Goal: Information Seeking & Learning: Learn about a topic

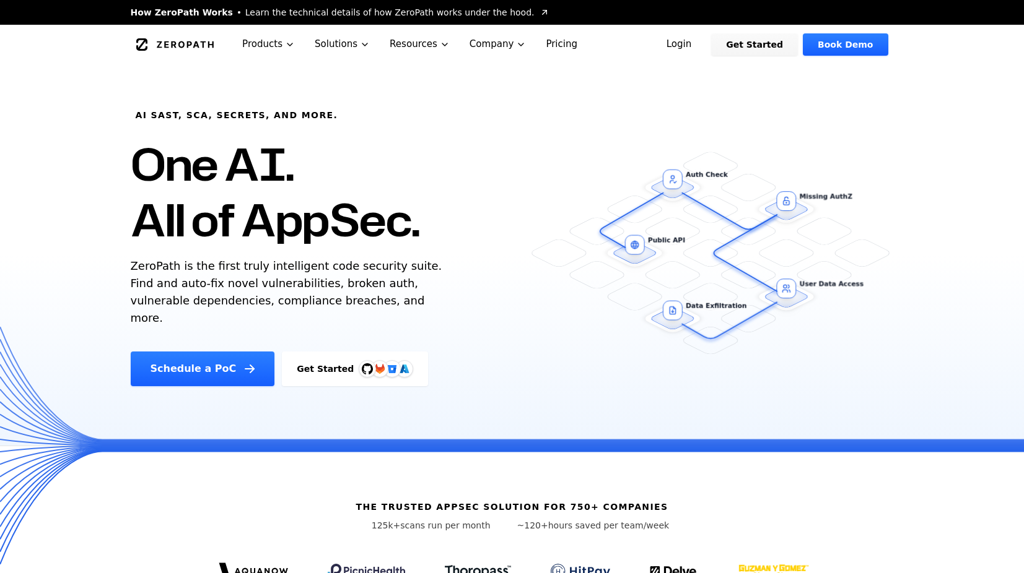
click at [380, 286] on div "AI SAST, SCA, Secrets, and more. One AI. All of AppSec. ZeroPath is the first t…" at bounding box center [341, 225] width 450 height 322
click at [379, 286] on p "ZeroPath is the first truly intelligent code security suite. Find and auto-fix …" at bounding box center [289, 292] width 317 height 69
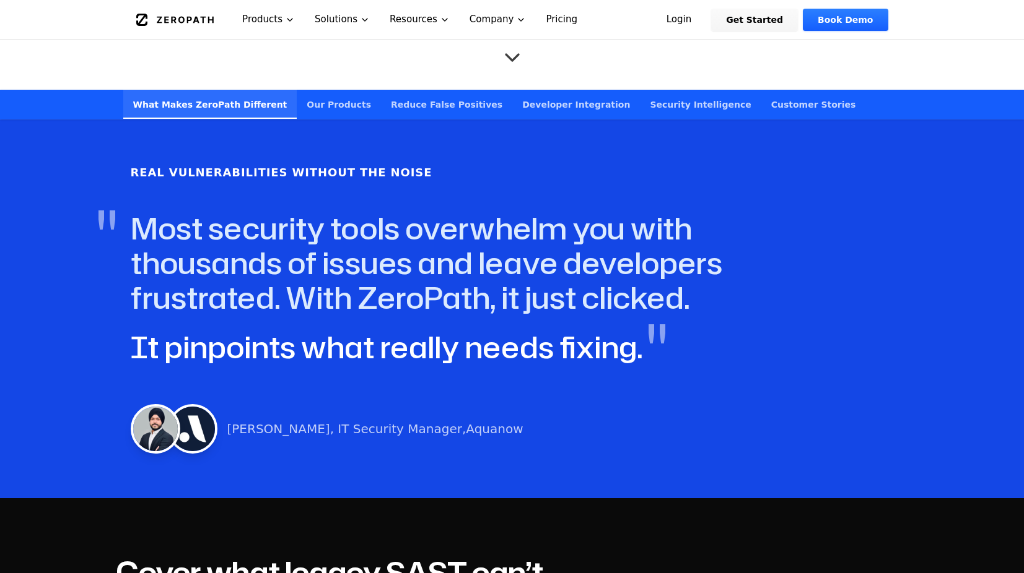
scroll to position [619, 0]
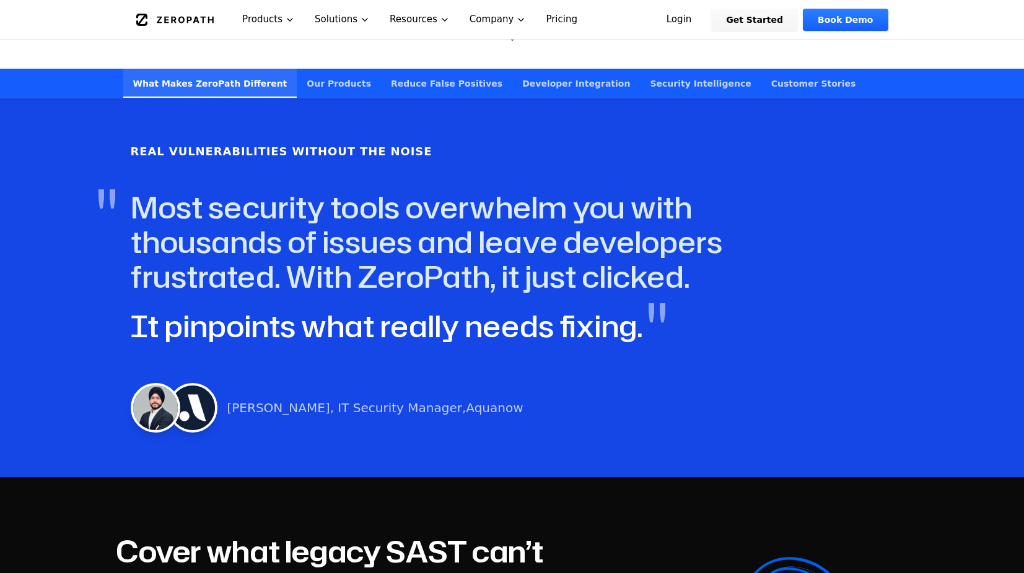
drag, startPoint x: 510, startPoint y: 212, endPoint x: 538, endPoint y: 249, distance: 46.3
click at [538, 249] on h4 "" Most security tools overwhelm you with thousands of issues and leave develope…" at bounding box center [487, 242] width 713 height 104
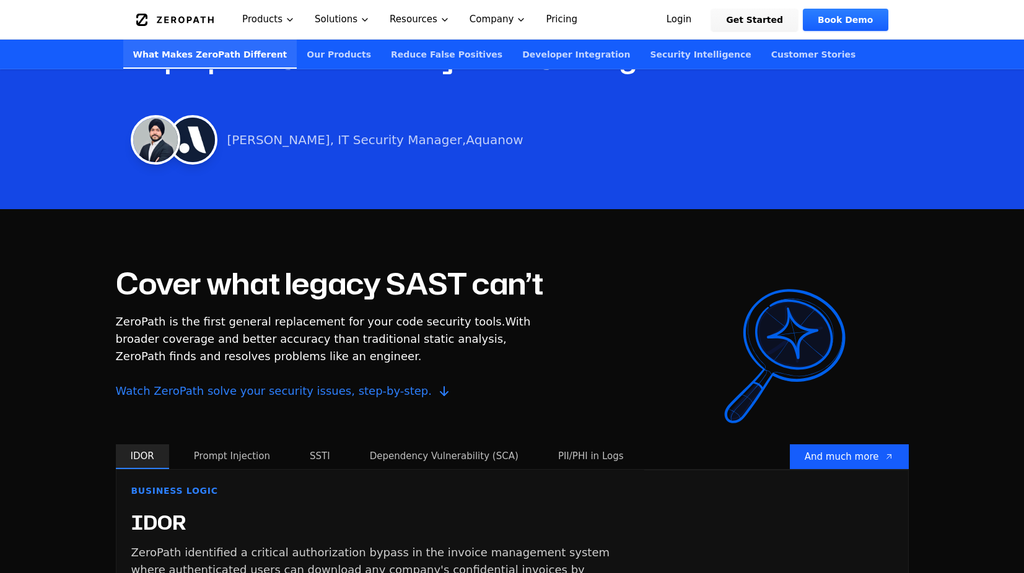
scroll to position [929, 0]
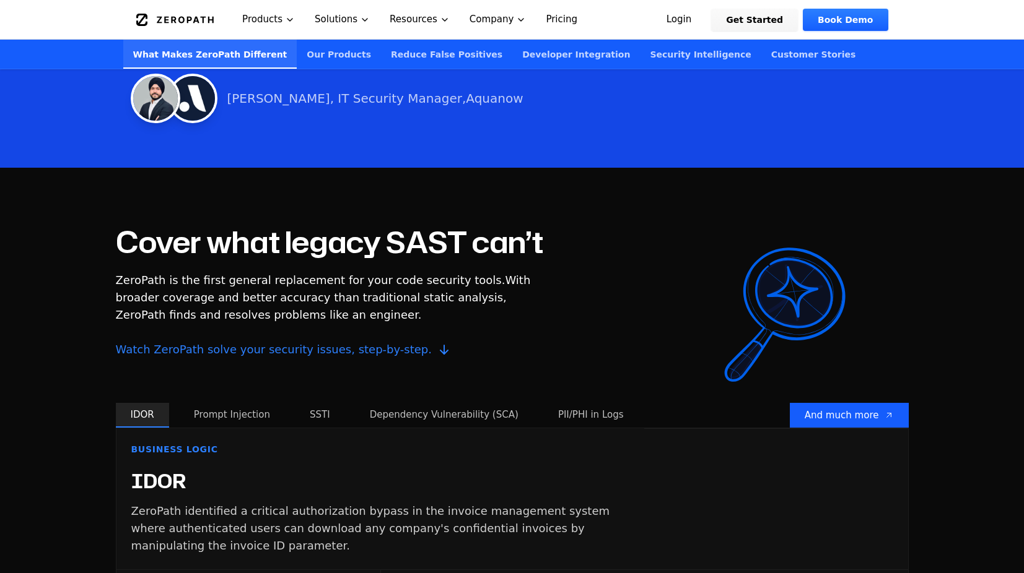
click at [184, 240] on h2 "Cover what legacy SAST can’t" at bounding box center [329, 242] width 427 height 30
drag, startPoint x: 184, startPoint y: 240, endPoint x: 263, endPoint y: 289, distance: 92.3
click at [263, 280] on div "Cover what legacy SAST can’t ZeroPath is the first general replacement for your…" at bounding box center [329, 315] width 427 height 176
click at [263, 289] on p "ZeroPath is the first general replacement for your code security tools. With br…" at bounding box center [324, 315] width 416 height 87
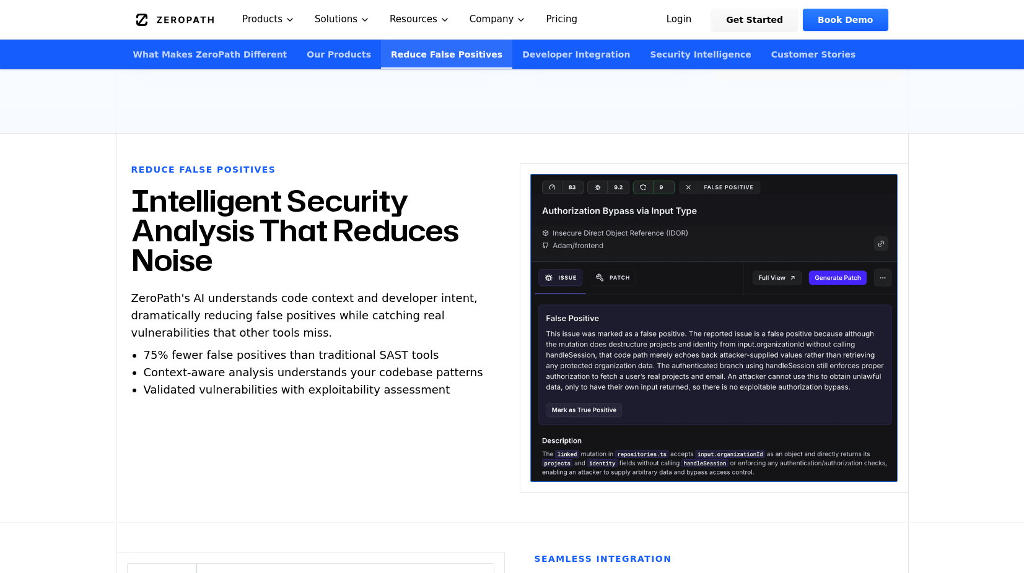
scroll to position [2477, 0]
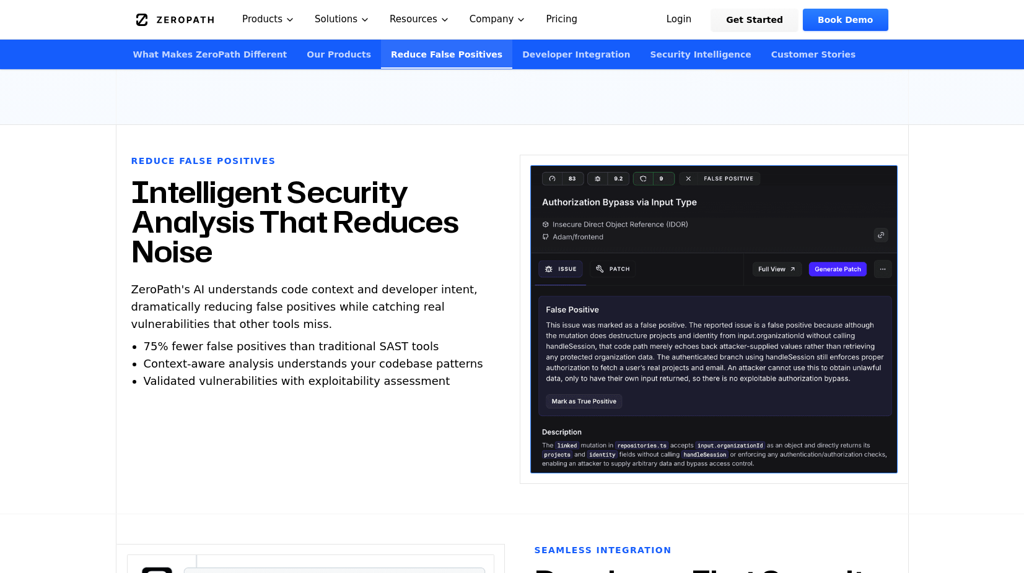
drag, startPoint x: 225, startPoint y: 239, endPoint x: 423, endPoint y: 407, distance: 260.0
click at [423, 407] on div "Reduce False Positives Intelligent Security Analysis That Reduces Noise ZeroPat…" at bounding box center [310, 302] width 388 height 295
click at [44, 377] on section "Reduce False Positives Intelligent Security Analysis That Reduces Noise ZeroPat…" at bounding box center [512, 319] width 1024 height 389
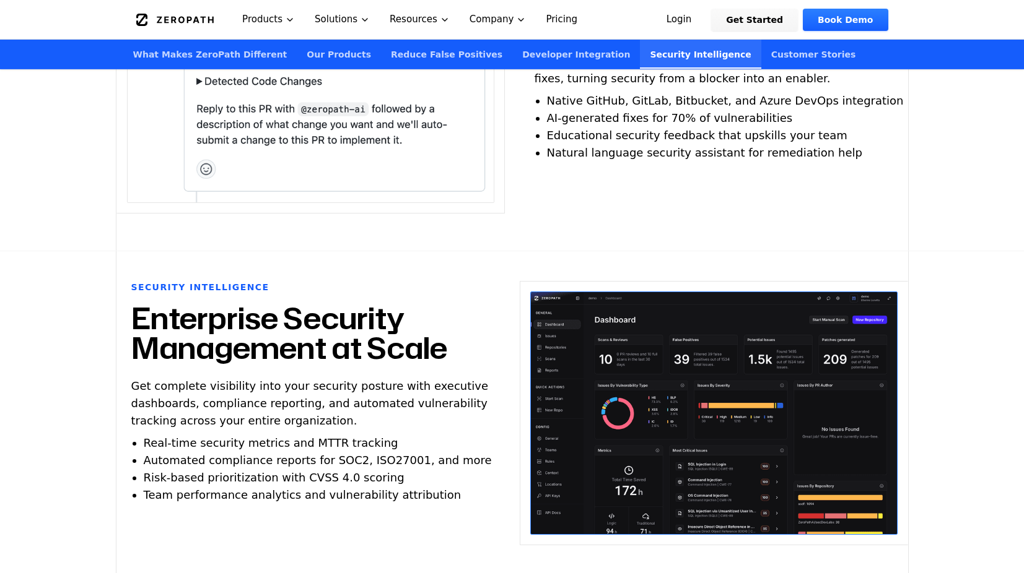
scroll to position [3158, 0]
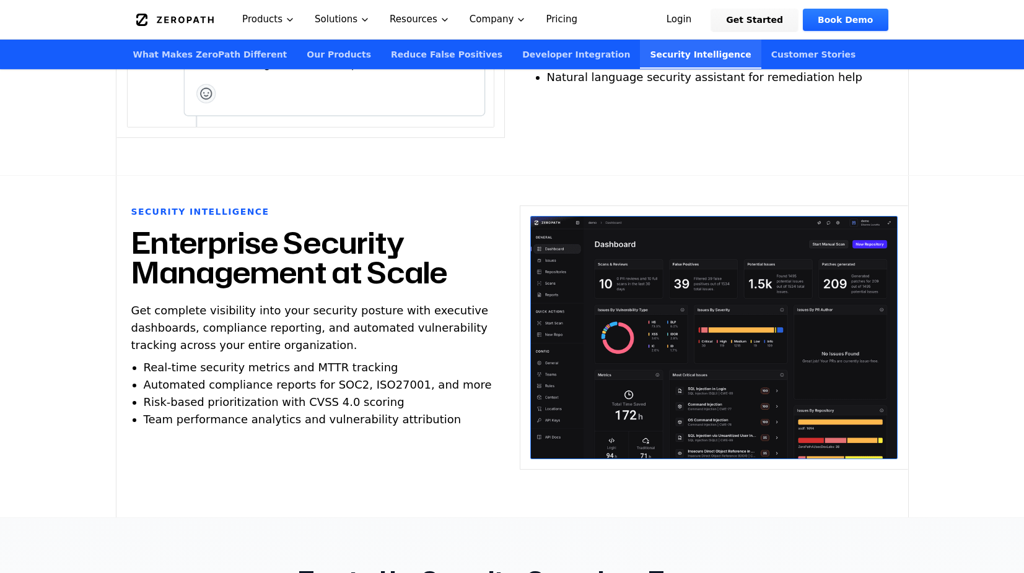
drag, startPoint x: 138, startPoint y: 220, endPoint x: 244, endPoint y: 344, distance: 162.5
click at [434, 454] on div "Security Intelligence Enterprise Security Management at Scale Get complete visi…" at bounding box center [310, 347] width 388 height 282
click at [222, 319] on p "Get complete visibility into your security posture with executive dashboards, c…" at bounding box center [310, 328] width 359 height 52
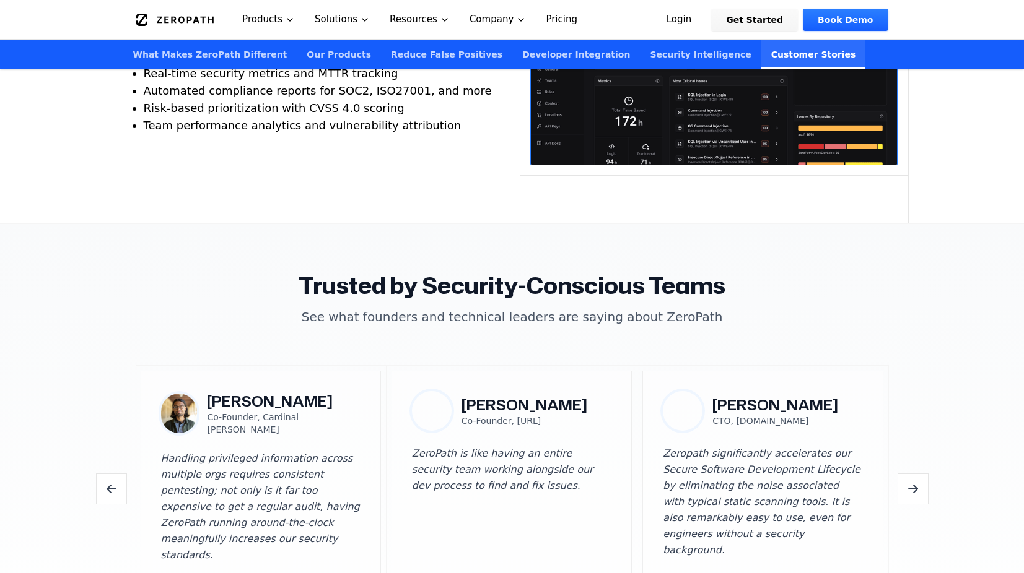
scroll to position [3467, 0]
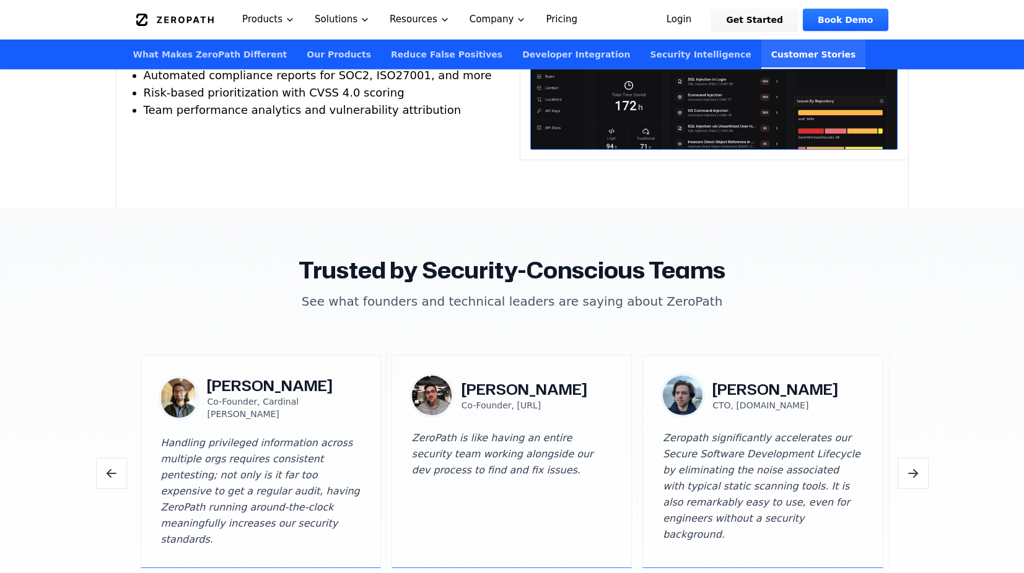
click at [67, 319] on section "Trusted by Security-Conscious Teams See what founders and technical leaders are…" at bounding box center [512, 428] width 1024 height 438
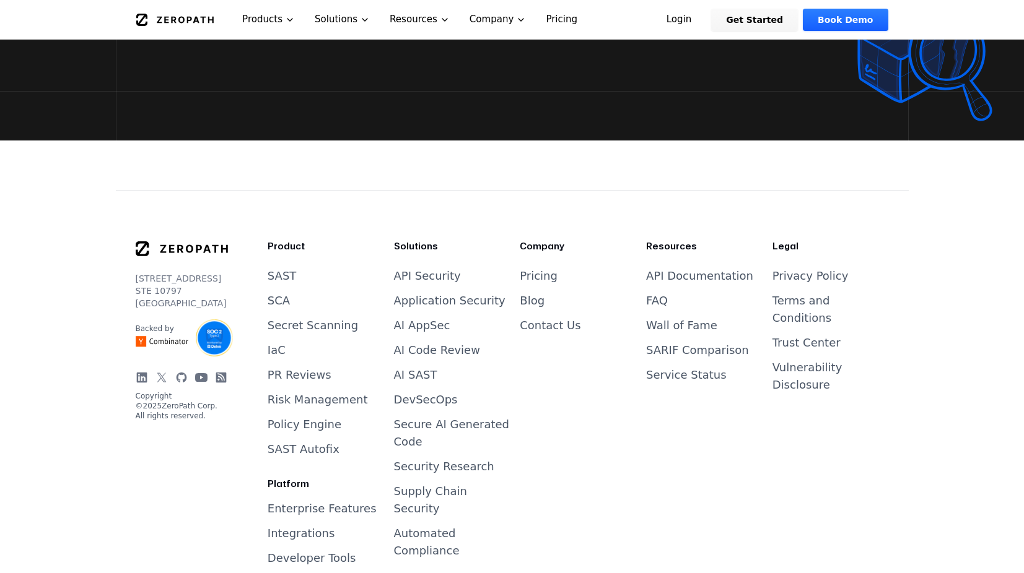
scroll to position [5035, 0]
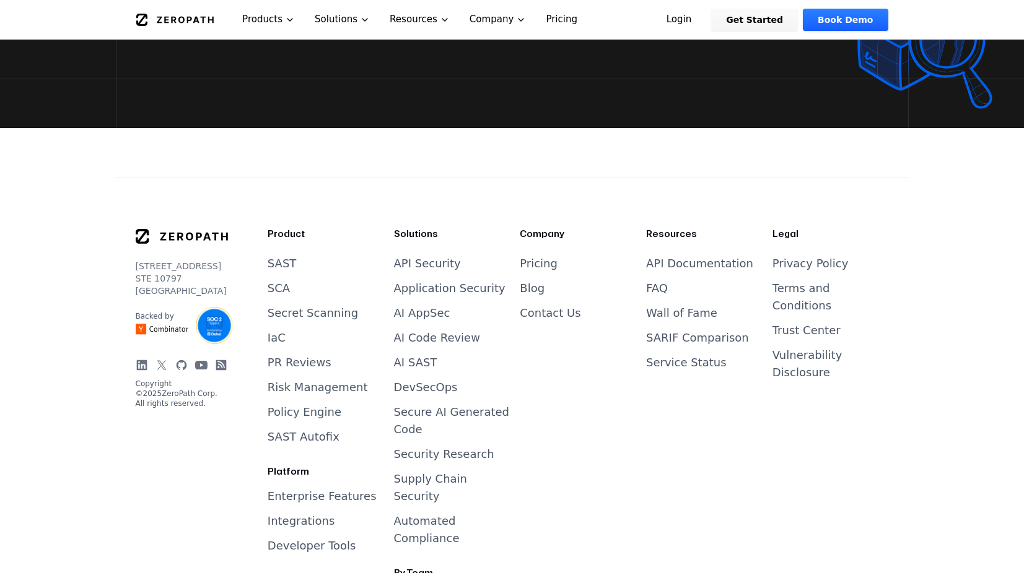
click at [635, 506] on div "Company Pricing Blog Contact Us" at bounding box center [577, 530] width 116 height 604
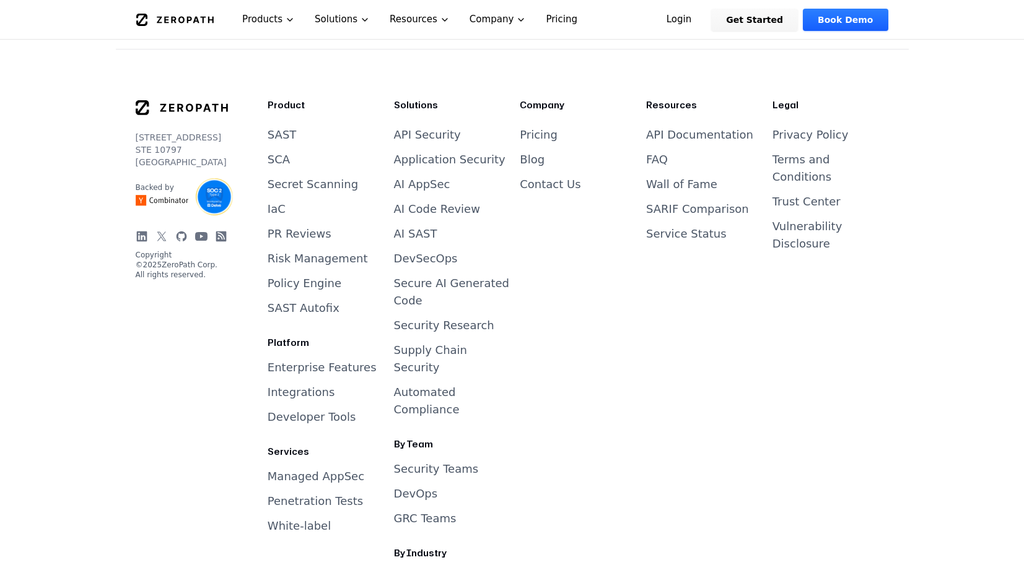
scroll to position [5147, 0]
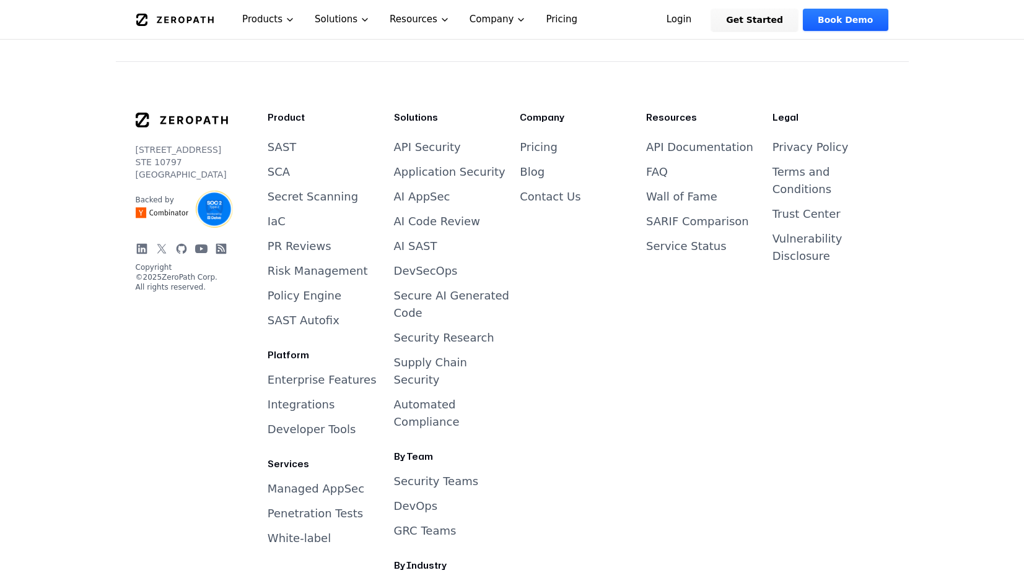
click at [536, 20] on link "Pricing" at bounding box center [561, 19] width 51 height 39
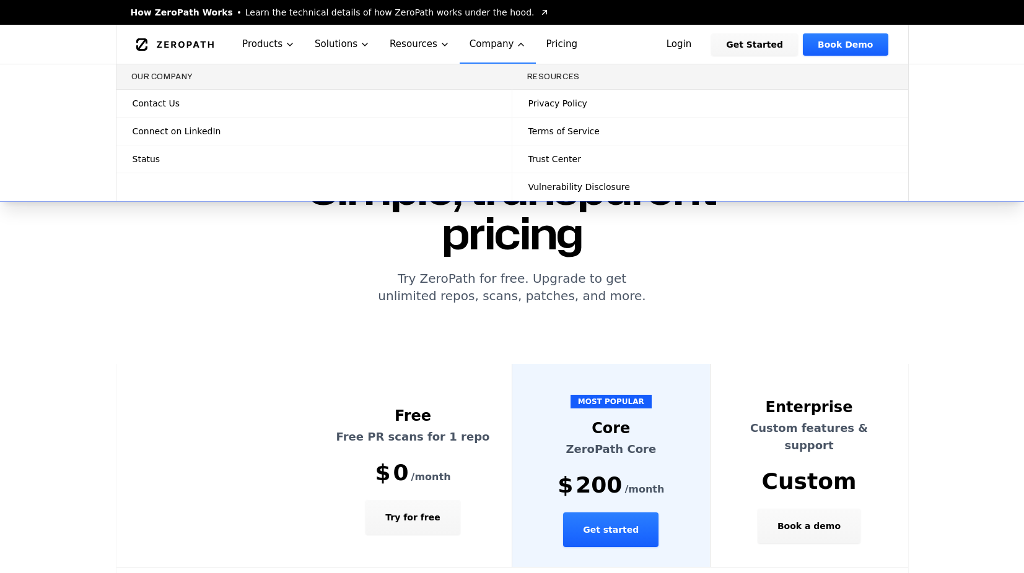
click at [307, 113] on link "Contact Us" at bounding box center [313, 103] width 395 height 27
click at [330, 131] on link "Connect on LinkedIn" at bounding box center [313, 131] width 395 height 27
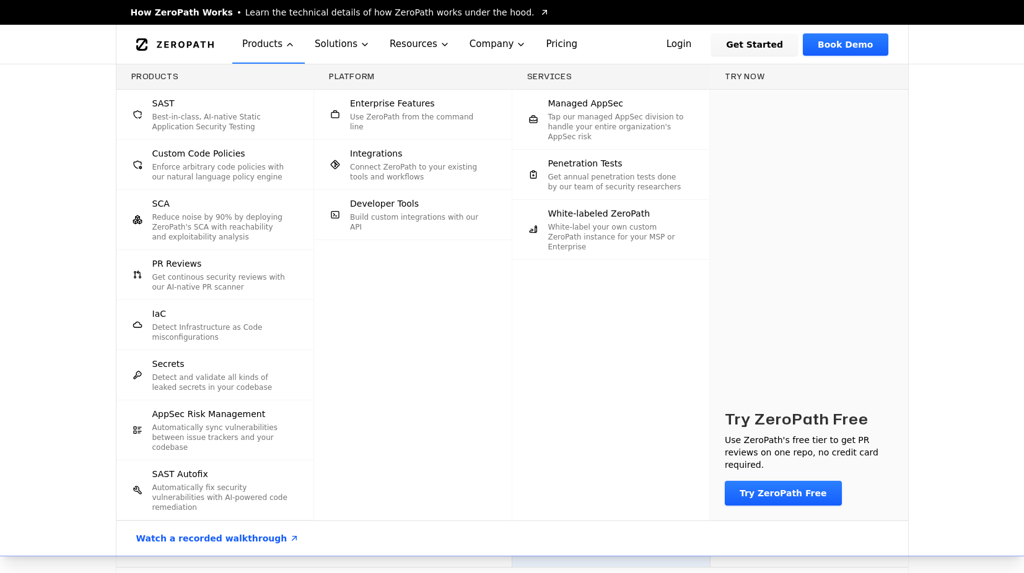
click at [234, 126] on p "Best-in-class, AI-native Static Application Security Testing" at bounding box center [220, 122] width 137 height 20
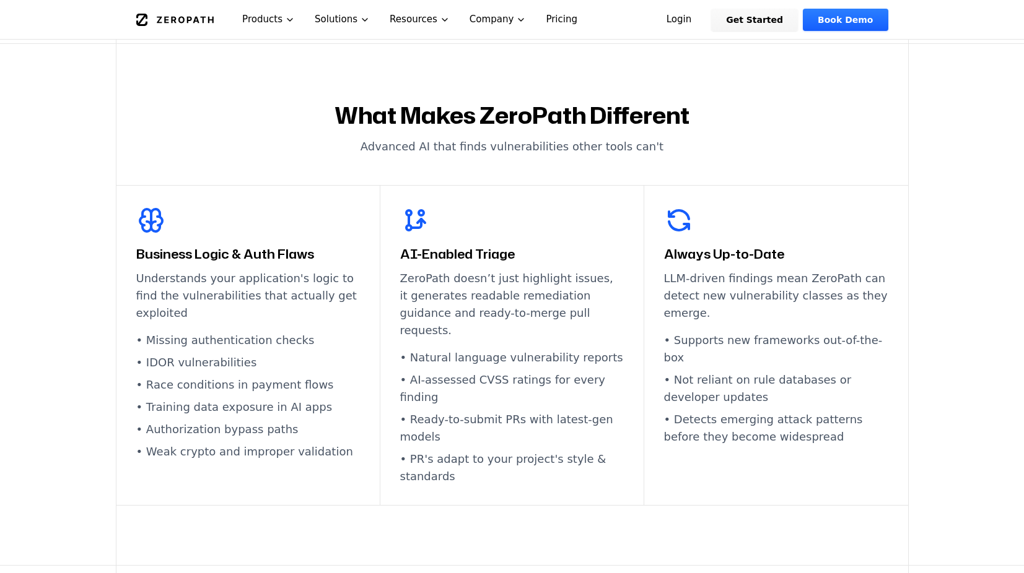
scroll to position [681, 0]
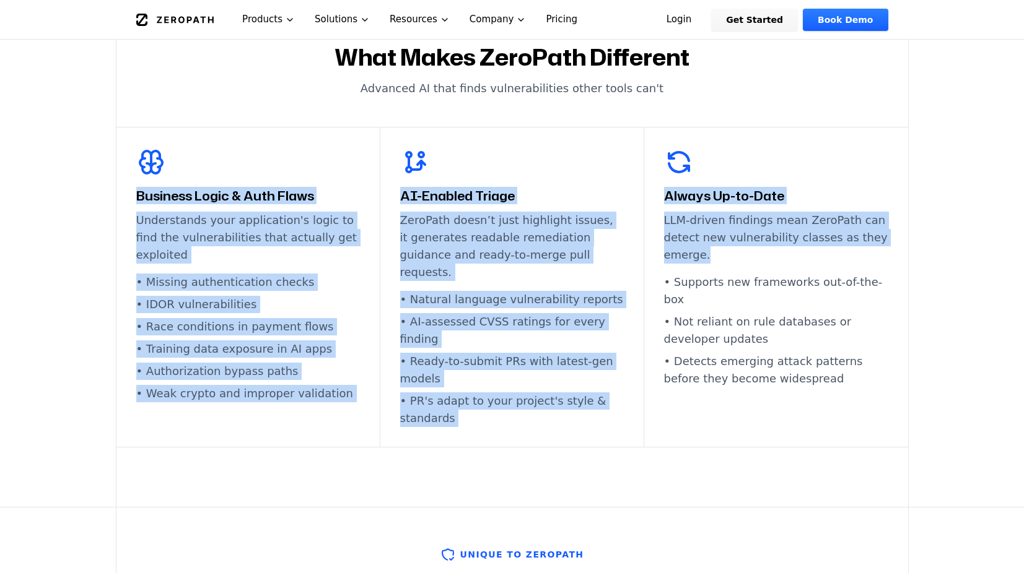
drag, startPoint x: 127, startPoint y: 190, endPoint x: 784, endPoint y: 216, distance: 657.5
click at [783, 219] on div "Business Logic & Auth Flaws Understands your application's logic to find the vu…" at bounding box center [511, 287] width 791 height 321
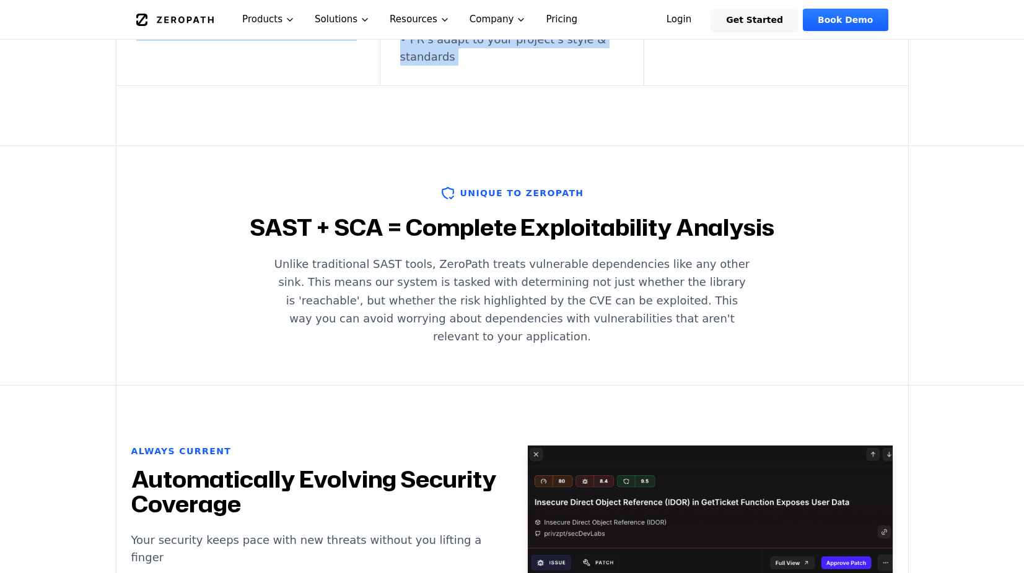
scroll to position [1053, 0]
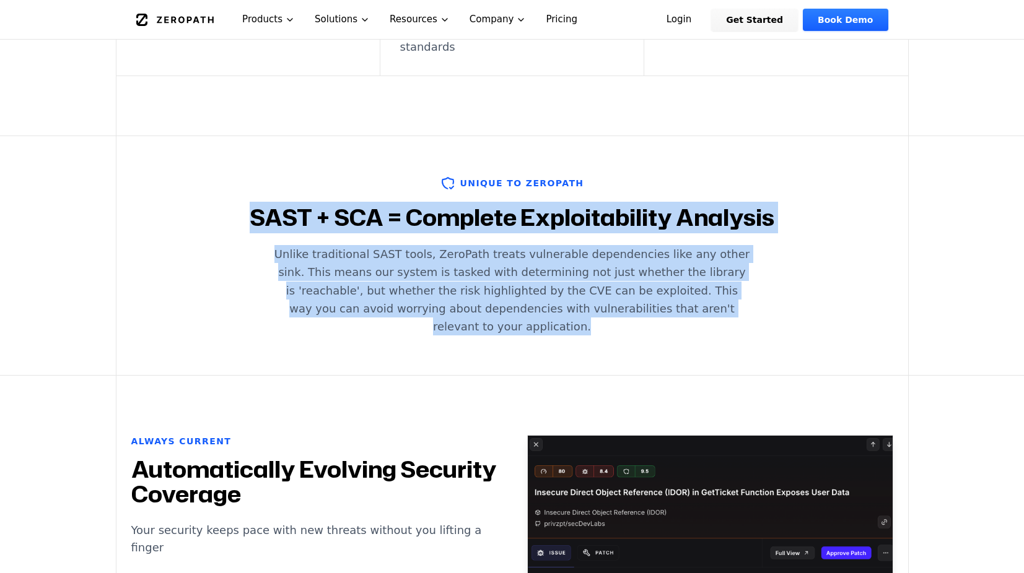
drag, startPoint x: 237, startPoint y: 183, endPoint x: 754, endPoint y: 206, distance: 517.5
click at [757, 221] on div "Unique to ZeroPath SAST + SCA = Complete Exploitability Analysis Unlike traditi…" at bounding box center [511, 256] width 791 height 160
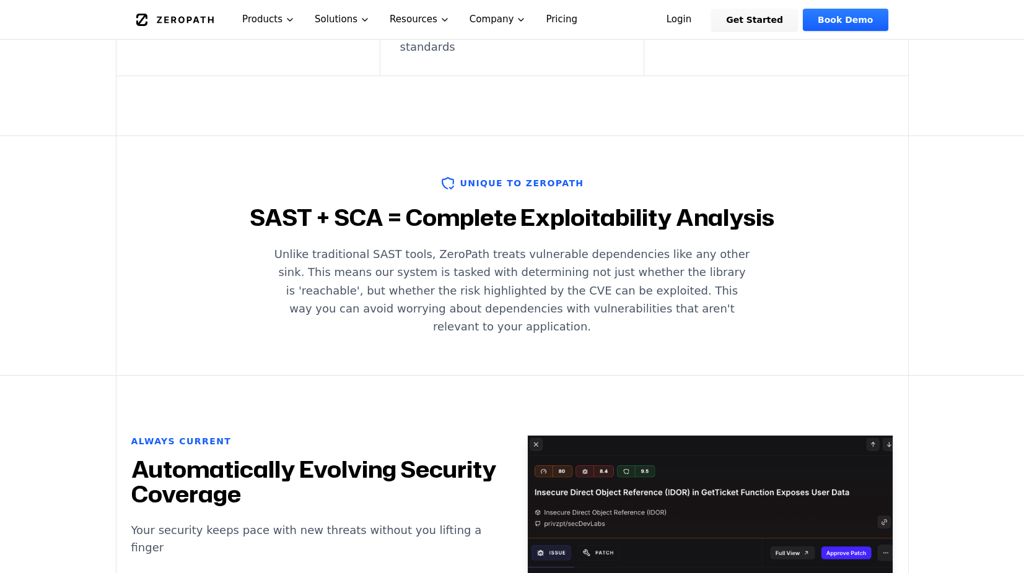
click at [739, 273] on p "Unlike traditional SAST tools, ZeroPath treats vulnerable dependencies like any…" at bounding box center [512, 290] width 476 height 90
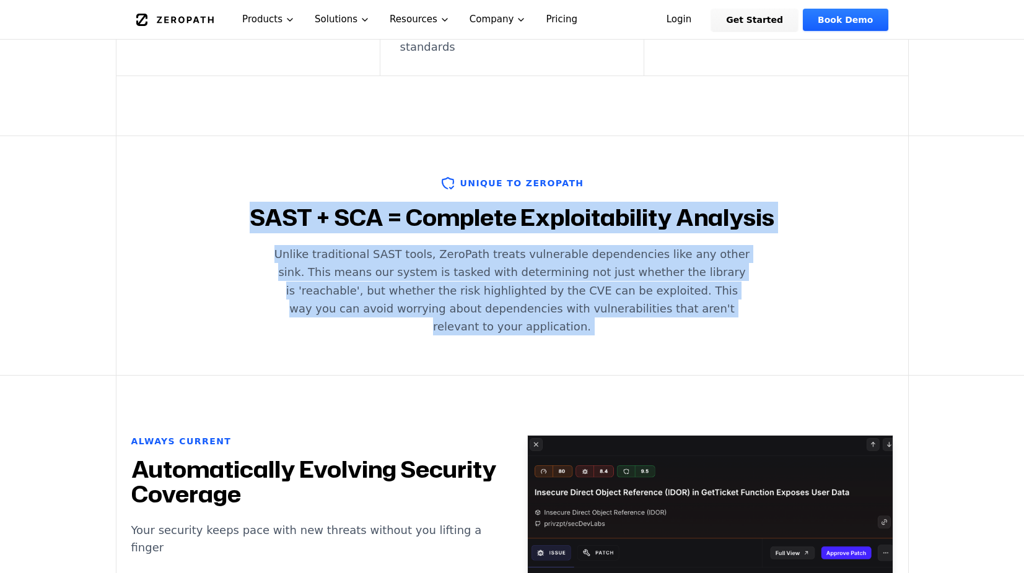
drag, startPoint x: 739, startPoint y: 273, endPoint x: 469, endPoint y: 160, distance: 293.1
click at [469, 176] on div "Unique to ZeroPath SAST + SCA = Complete Exploitability Analysis Unlike traditi…" at bounding box center [511, 256] width 791 height 160
click at [462, 248] on p "Unlike traditional SAST tools, ZeroPath treats vulnerable dependencies like any…" at bounding box center [512, 290] width 476 height 90
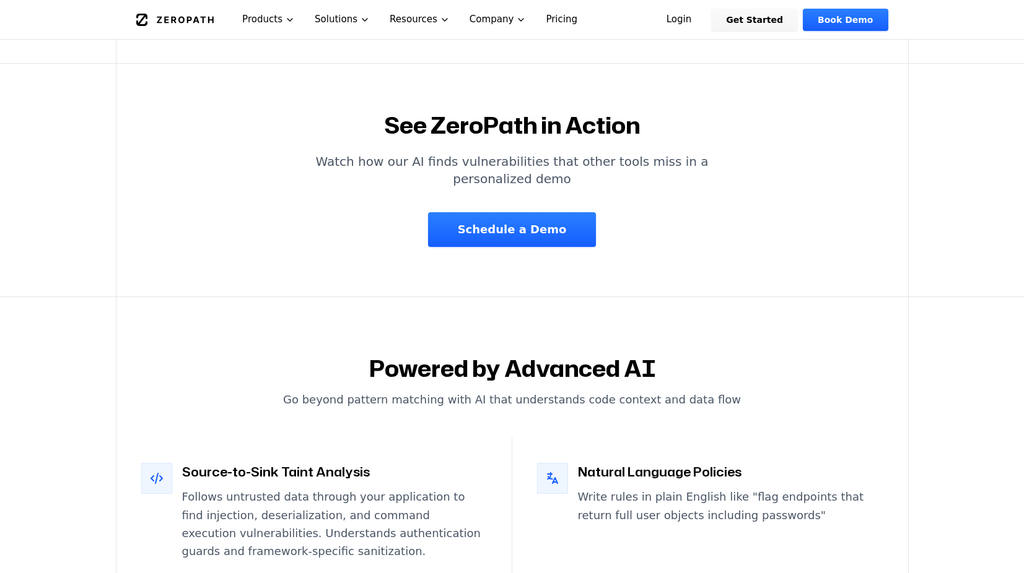
scroll to position [2105, 0]
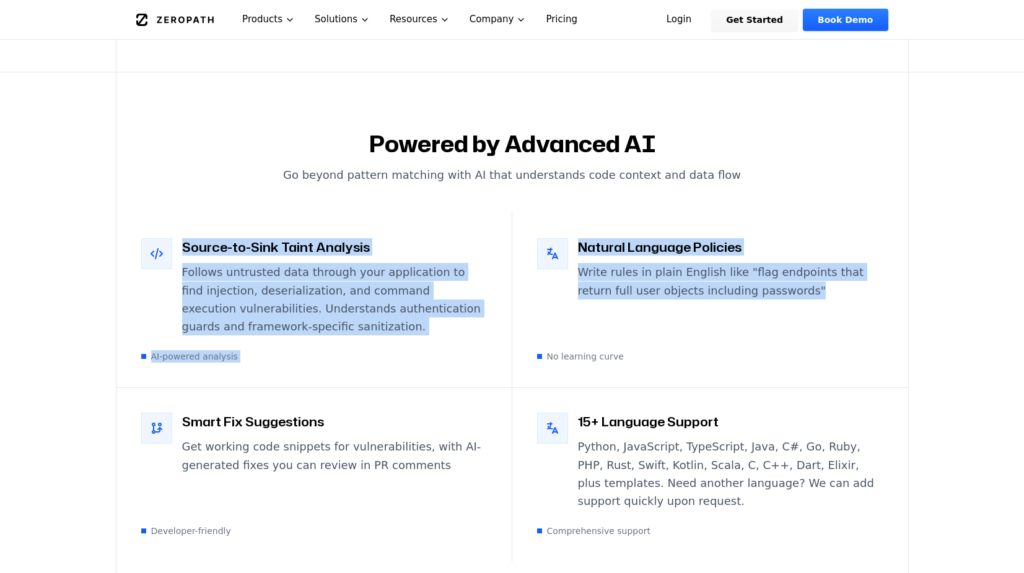
drag, startPoint x: 768, startPoint y: 235, endPoint x: 177, endPoint y: 188, distance: 592.5
click at [177, 214] on div "Source-to-Sink Taint Analysis Follows untrusted data through your application t…" at bounding box center [511, 388] width 791 height 349
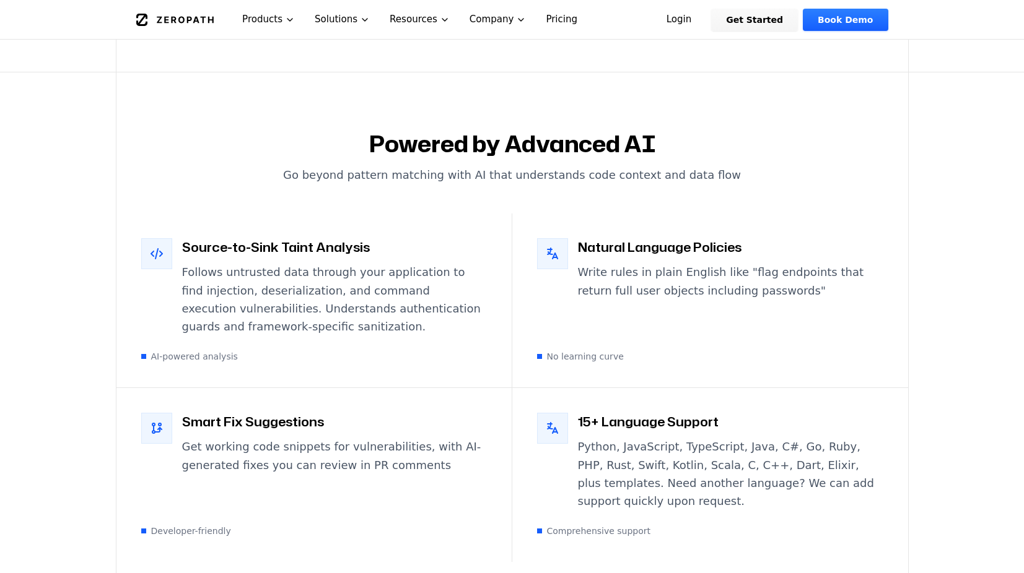
click at [58, 336] on section "Powered by Advanced AI Go beyond pattern matching with AI that understands code…" at bounding box center [512, 347] width 1024 height 550
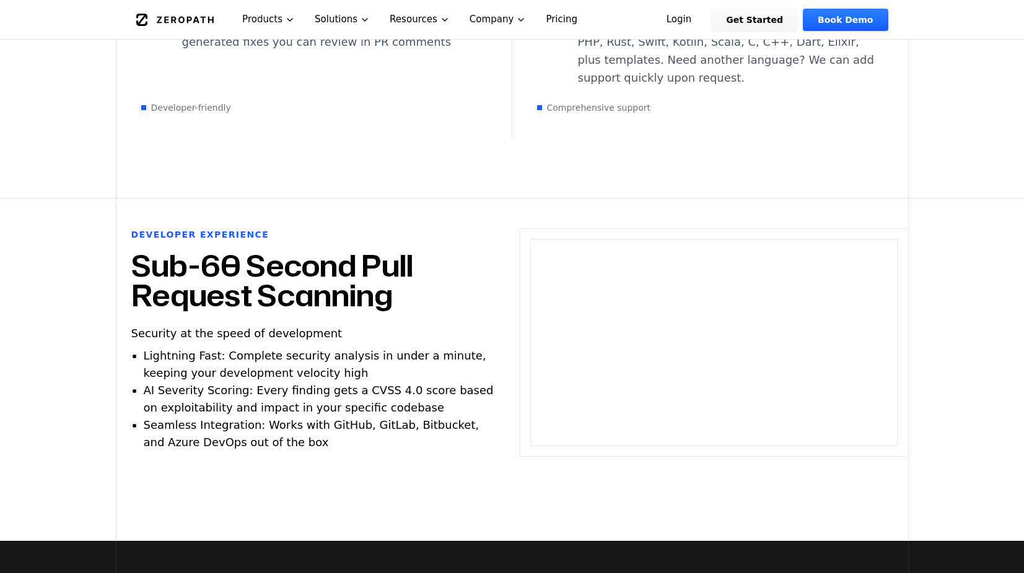
scroll to position [2539, 0]
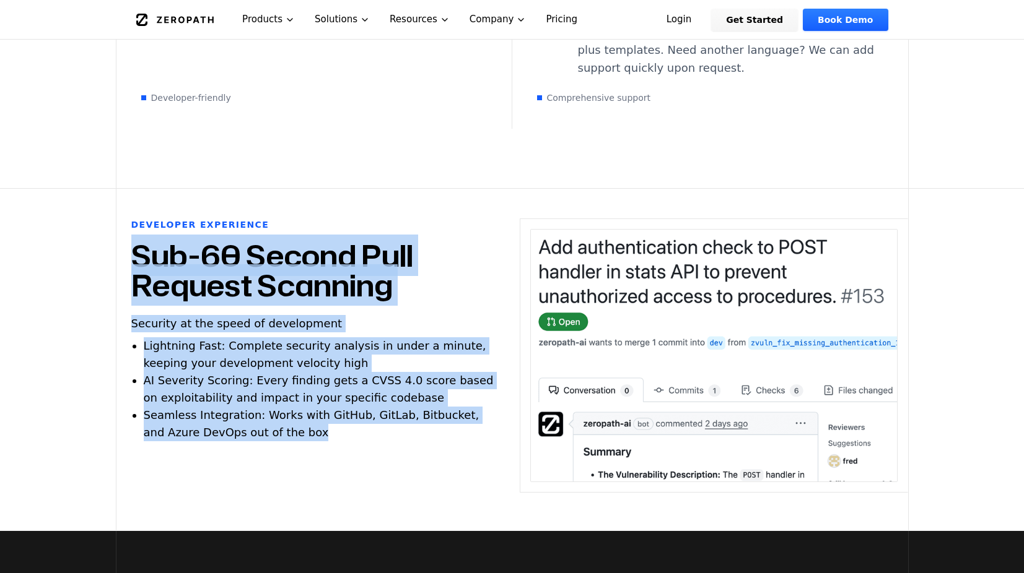
drag, startPoint x: 134, startPoint y: 185, endPoint x: 347, endPoint y: 376, distance: 287.2
click at [347, 376] on div "Developer Experience Sub-60 Second Pull Request Scanning Security at the speed …" at bounding box center [310, 360] width 388 height 282
click at [255, 407] on li "Seamless Integration: Works with GitHub, GitLab, Bitbucket, and Azure DevOps ou…" at bounding box center [323, 424] width 359 height 35
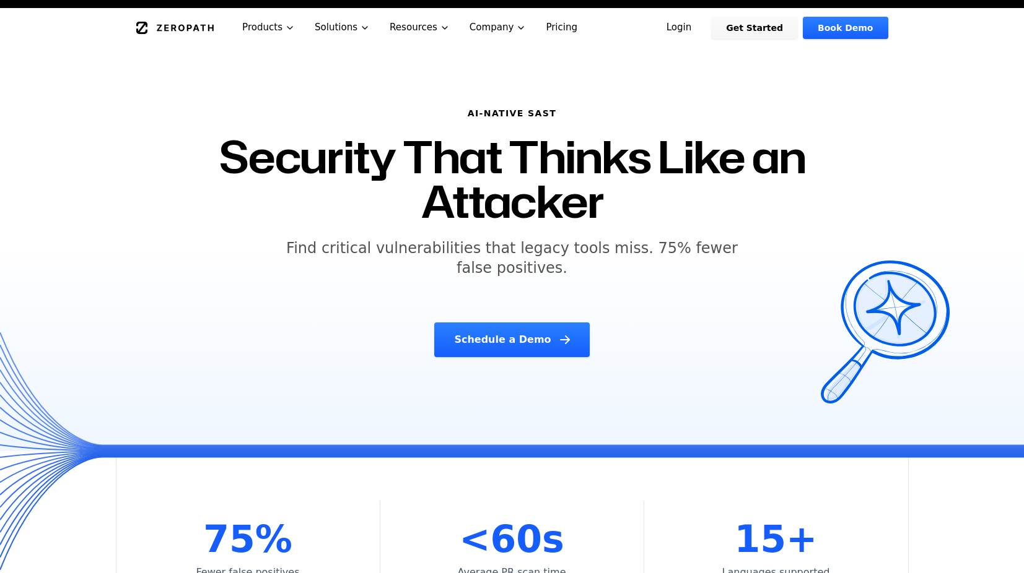
scroll to position [0, 0]
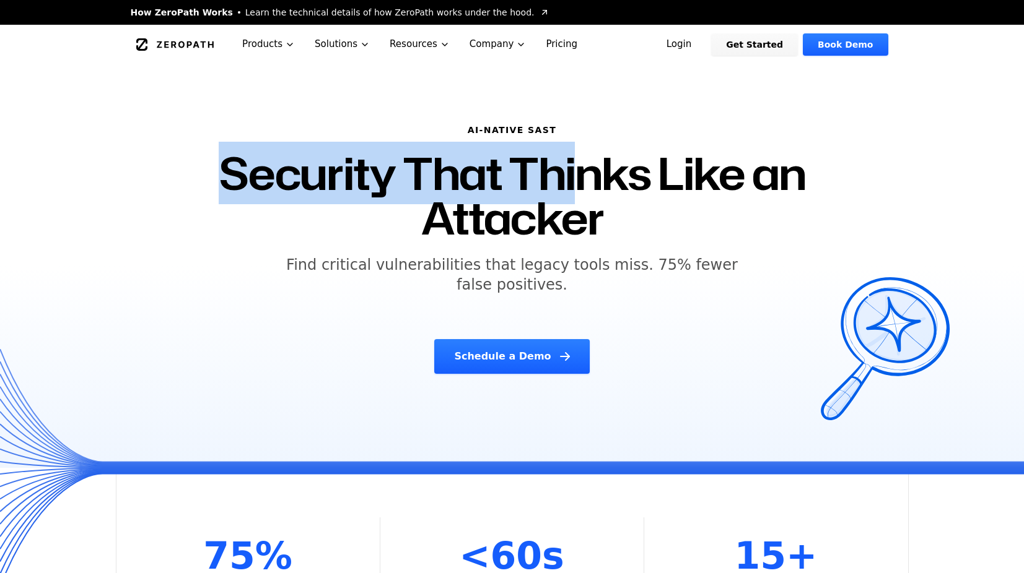
drag, startPoint x: 207, startPoint y: 178, endPoint x: 584, endPoint y: 174, distance: 377.1
click at [586, 175] on div "AI-NATIVE SAST Security That Thinks Like an Attacker Find critical vulnerabilit…" at bounding box center [512, 249] width 634 height 280
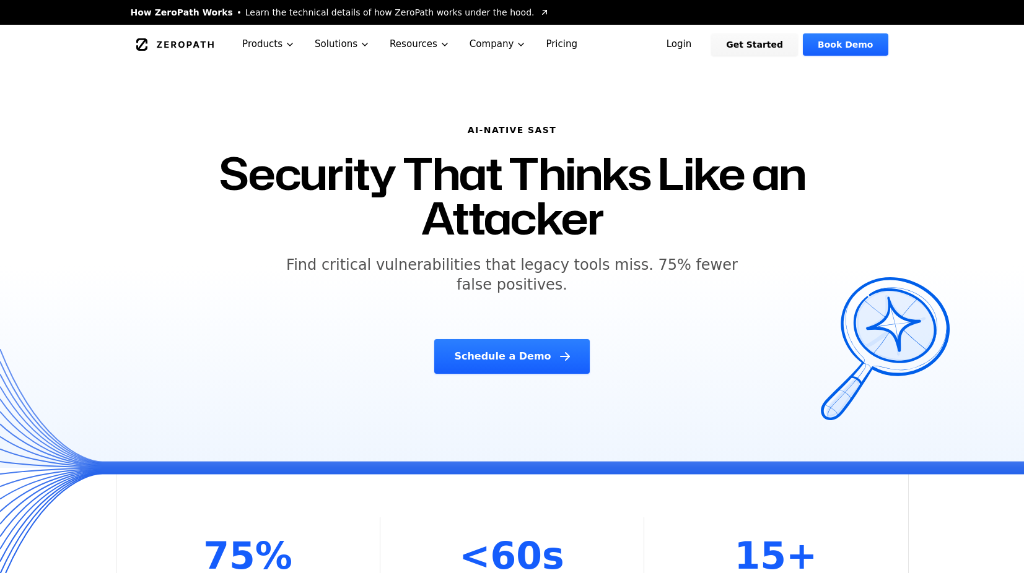
click at [550, 254] on div "AI-NATIVE SAST Security That Thinks Like an Attacker Find critical vulnerabilit…" at bounding box center [512, 249] width 634 height 280
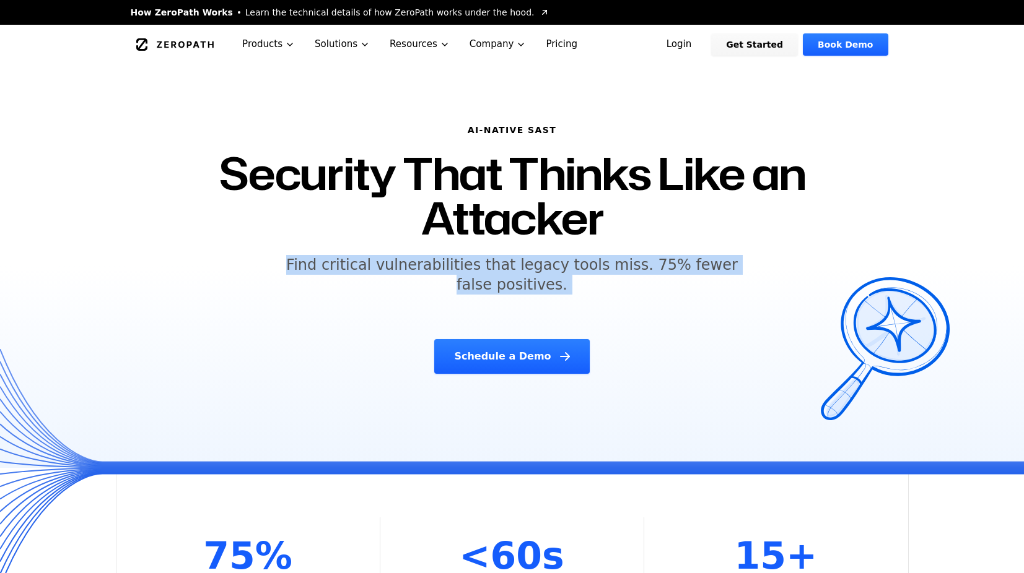
drag, startPoint x: 550, startPoint y: 254, endPoint x: 536, endPoint y: 277, distance: 26.7
click at [536, 277] on div "AI-NATIVE SAST Security That Thinks Like an Attacker Find critical vulnerabilit…" at bounding box center [512, 249] width 634 height 280
click at [536, 277] on h5 "Find critical vulnerabilities that legacy tools miss. 75% fewer false positives." at bounding box center [512, 275] width 476 height 40
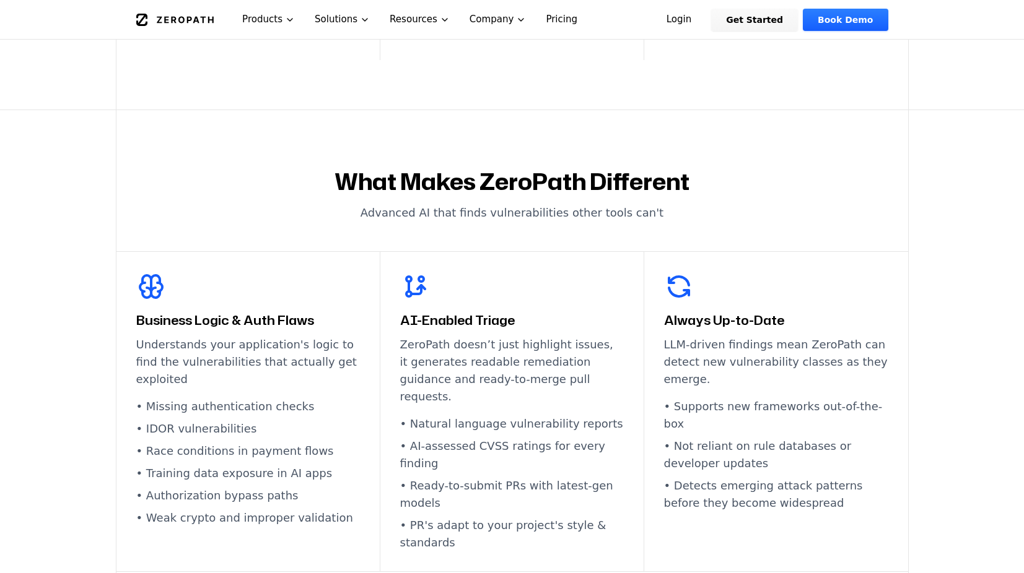
scroll to position [557, 0]
